Goal: Task Accomplishment & Management: Manage account settings

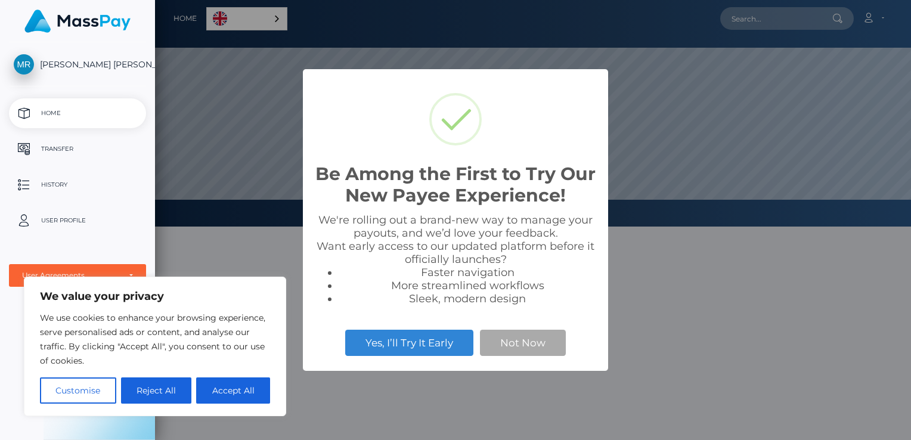
scroll to position [226, 756]
click at [173, 387] on button "Reject All" at bounding box center [156, 390] width 71 height 26
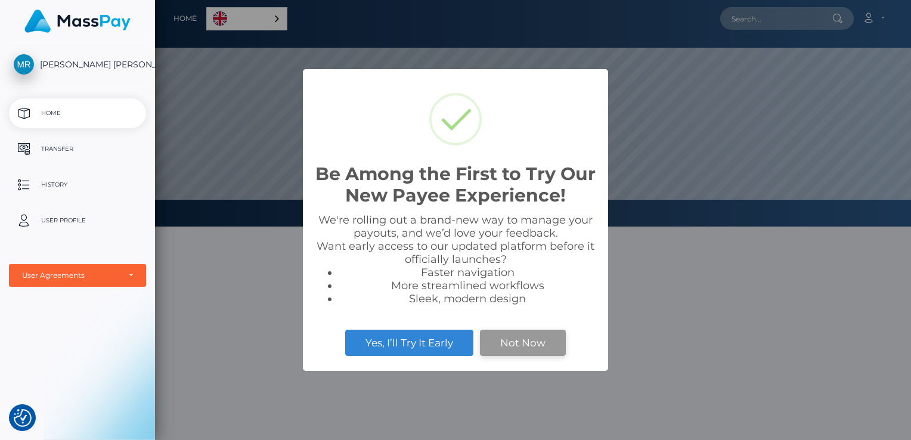
click at [489, 351] on button "Not Now" at bounding box center [523, 343] width 86 height 26
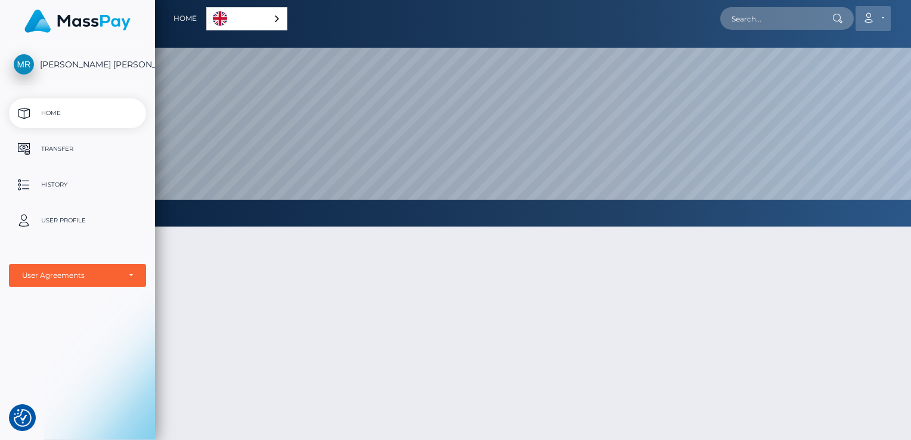
click at [881, 18] on link "Account" at bounding box center [872, 18] width 35 height 25
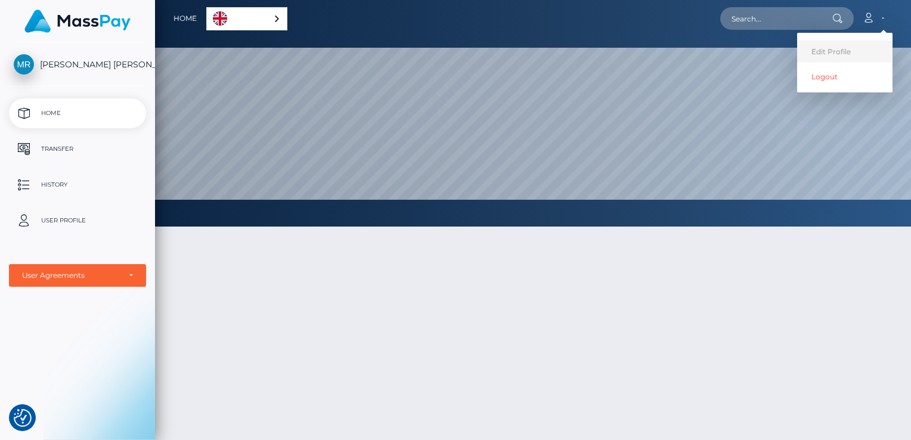
click at [853, 50] on link "Edit Profile" at bounding box center [844, 52] width 95 height 22
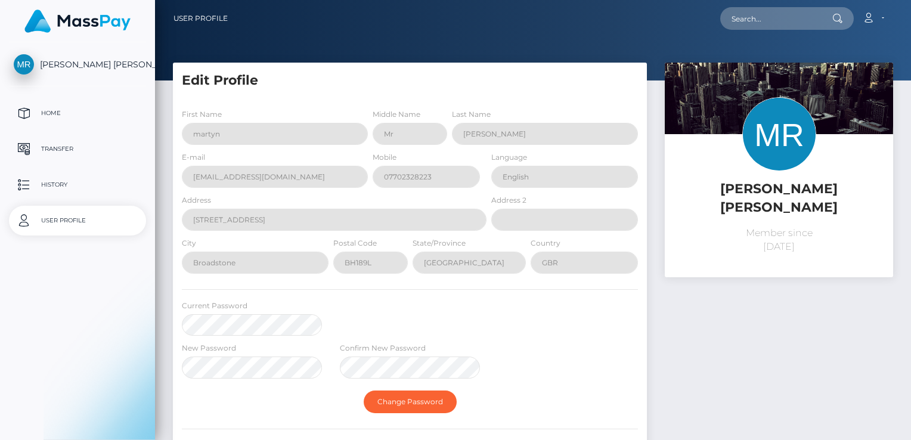
select select
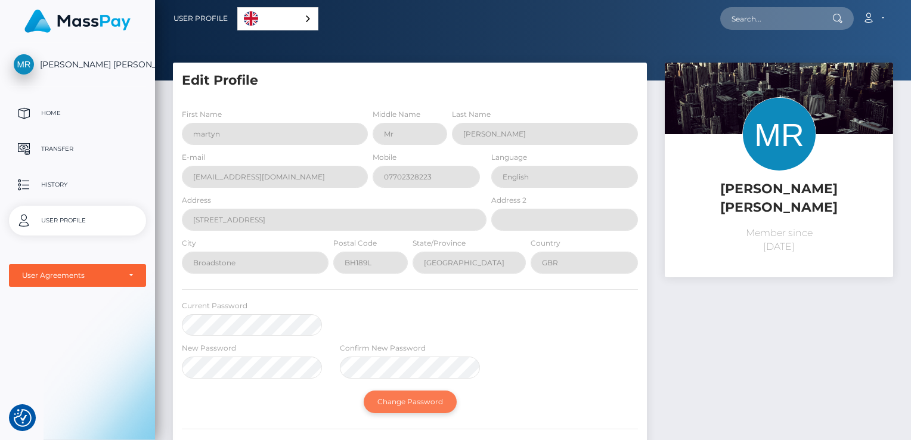
click at [397, 398] on button "Change Password" at bounding box center [410, 401] width 93 height 23
click at [421, 403] on button "Change Password" at bounding box center [410, 401] width 93 height 23
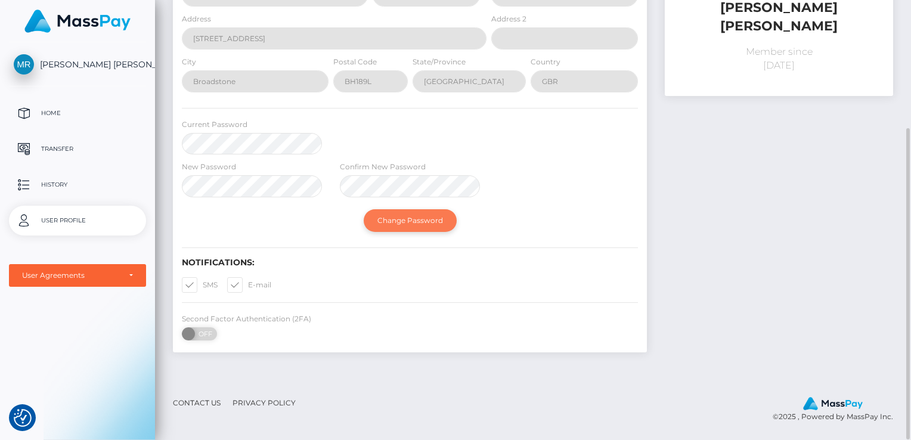
click at [408, 225] on button "Change Password" at bounding box center [410, 220] width 93 height 23
click at [408, 224] on button "Change Password" at bounding box center [410, 220] width 93 height 23
